Goal: Information Seeking & Learning: Understand process/instructions

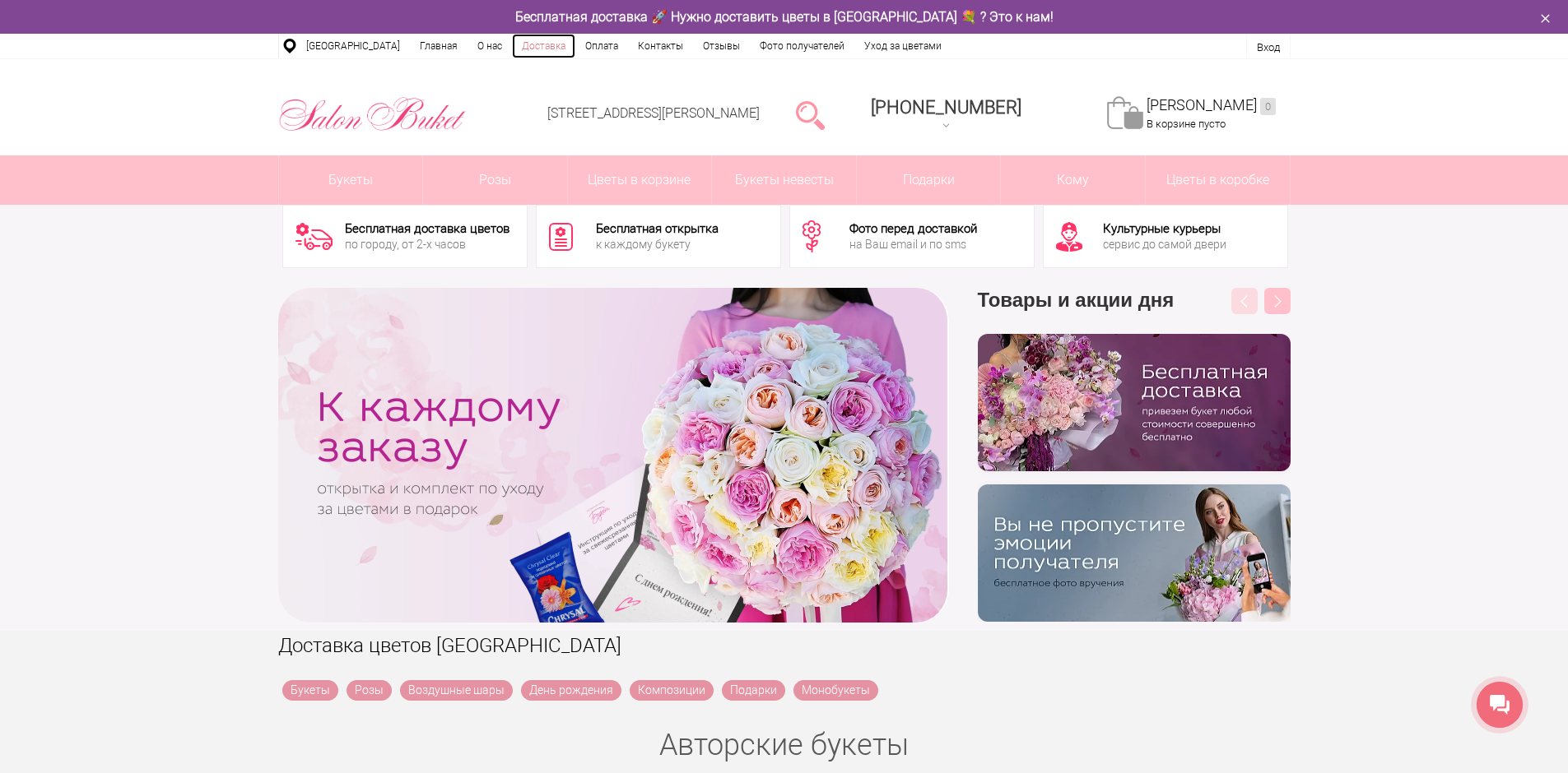
click at [546, 41] on link "Доставка" at bounding box center [543, 46] width 64 height 24
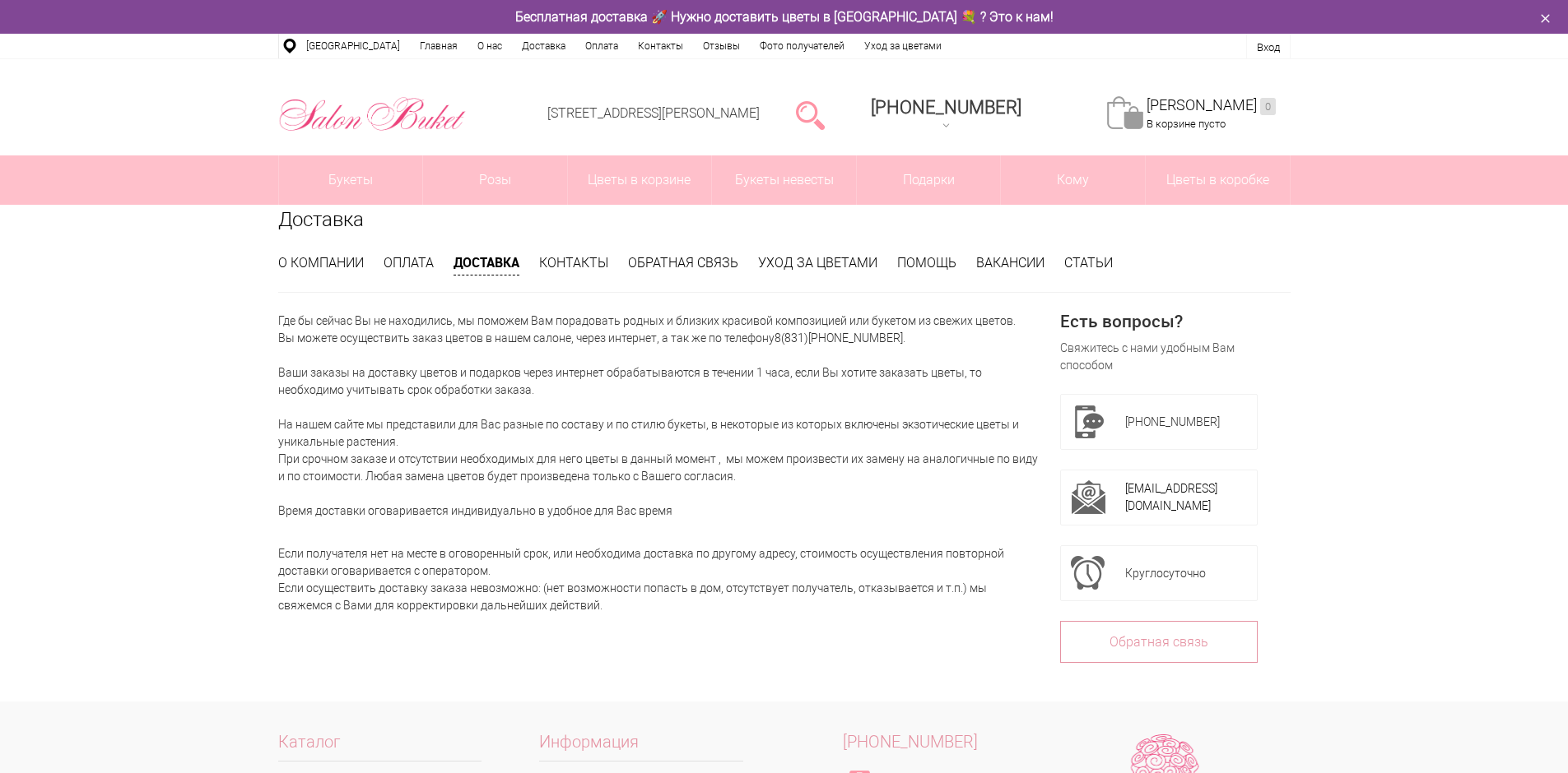
drag, startPoint x: 443, startPoint y: 346, endPoint x: 420, endPoint y: 326, distance: 30.5
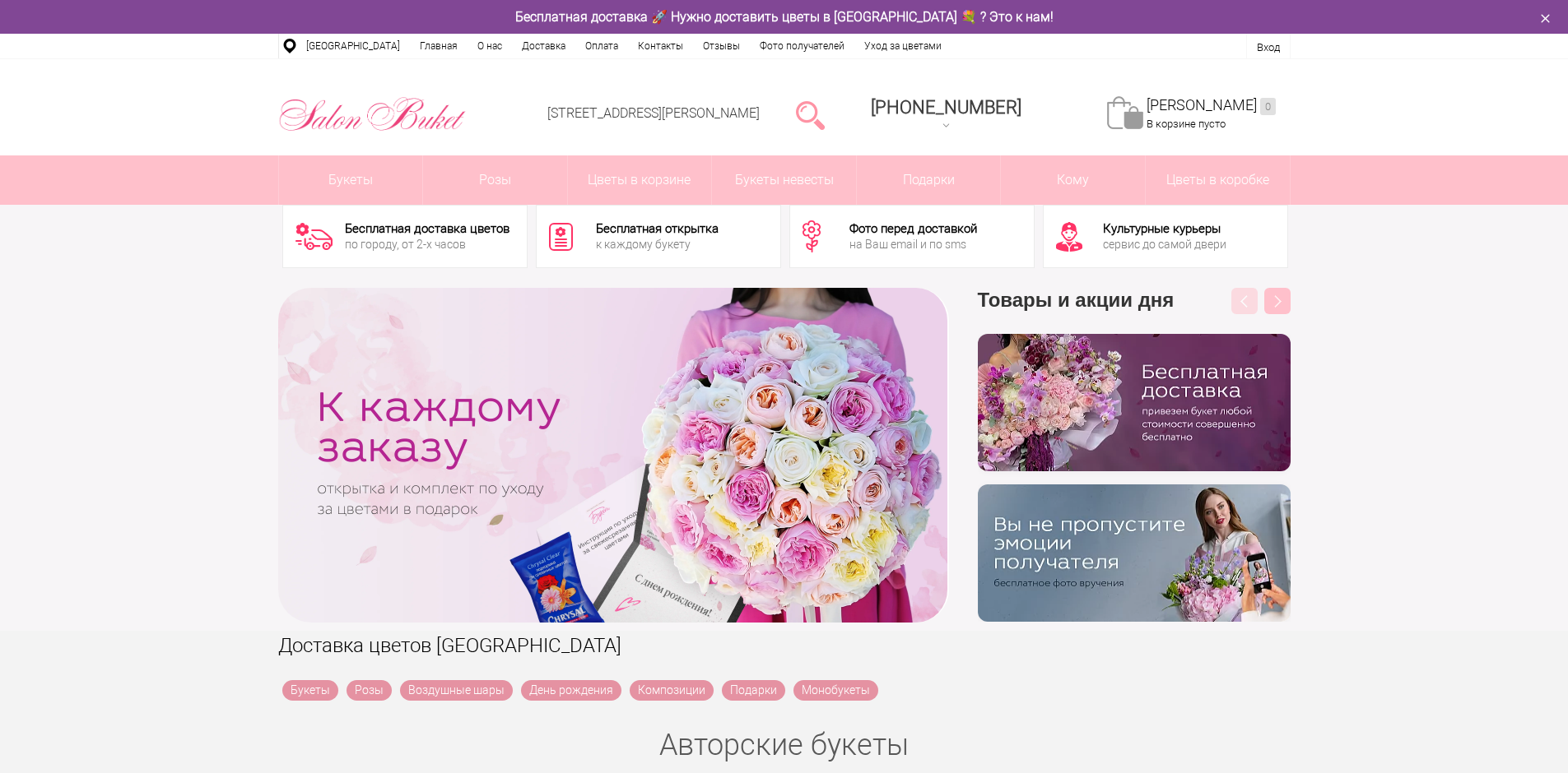
click at [416, 250] on div "по городу, от 2-х часов" at bounding box center [426, 244] width 164 height 11
click at [118, 272] on div "Бесплатная доставка цветов по городу, от 2-х часов Бесплатная открытка к каждом…" at bounding box center [784, 232] width 1568 height 95
